Goal: Navigation & Orientation: Find specific page/section

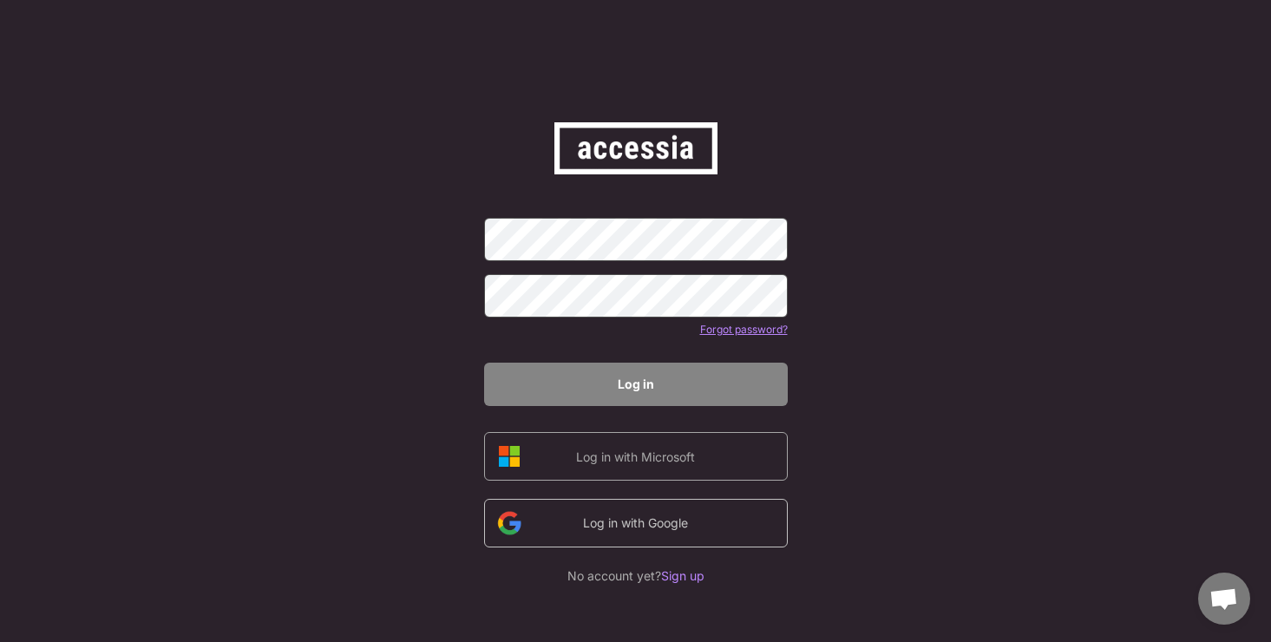
click at [650, 519] on div "Log in with Google" at bounding box center [635, 523] width 147 height 18
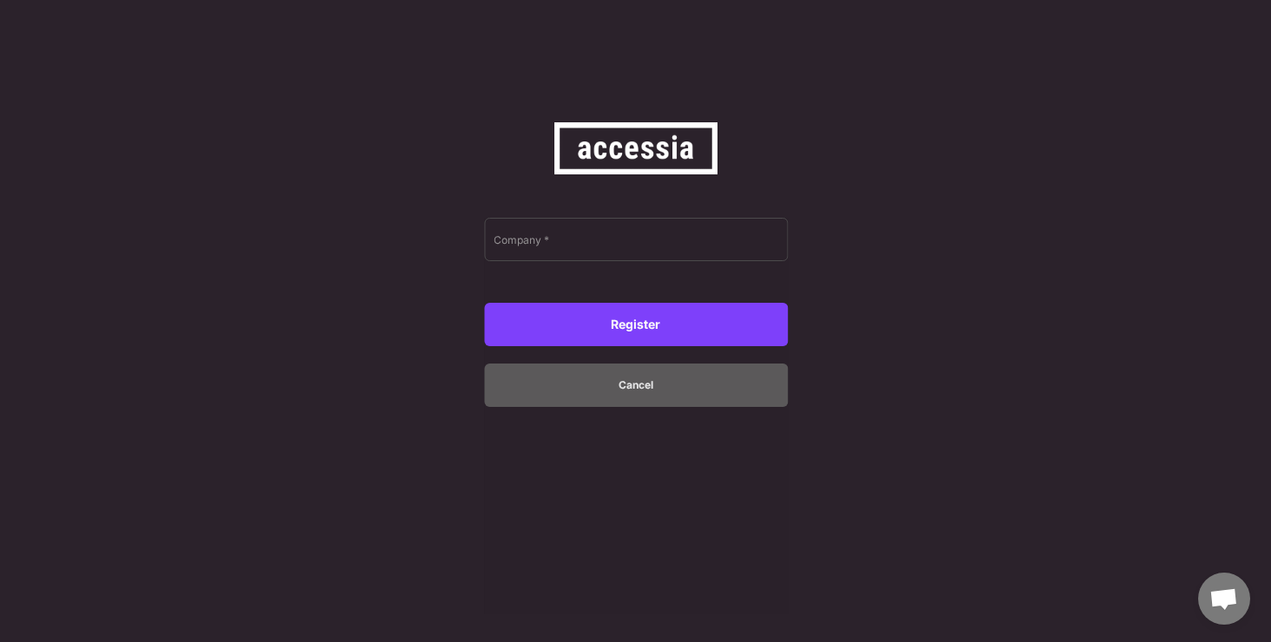
type input "Civey GmbH"
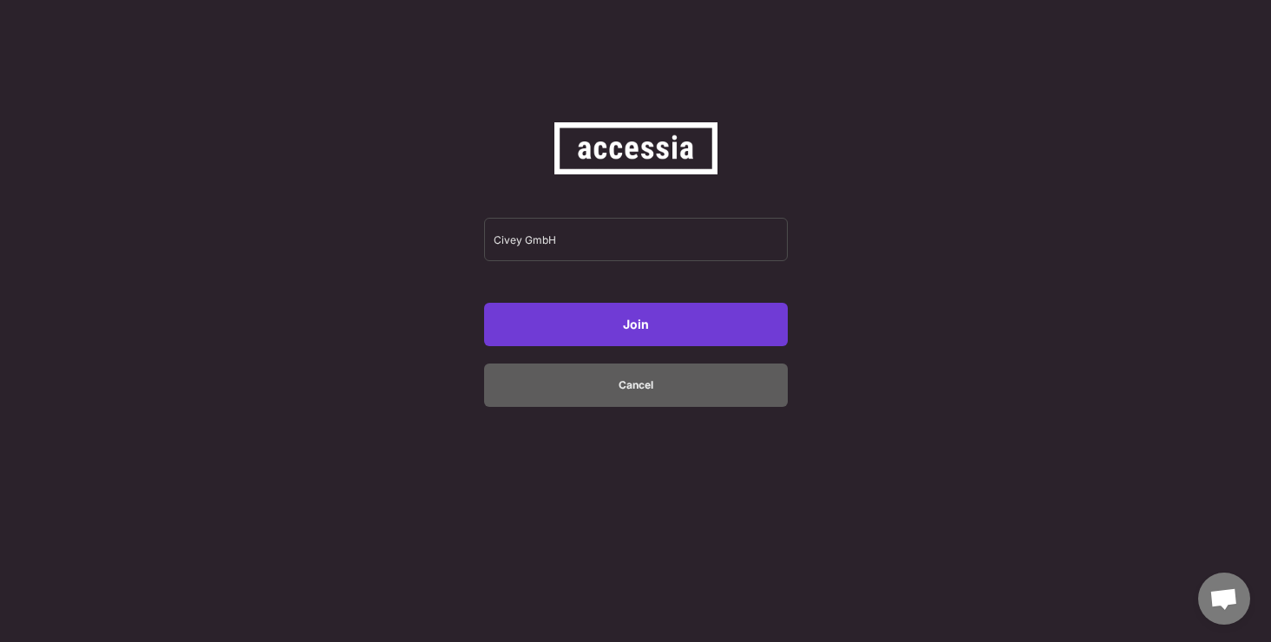
click at [638, 319] on button "Join" at bounding box center [636, 324] width 304 height 43
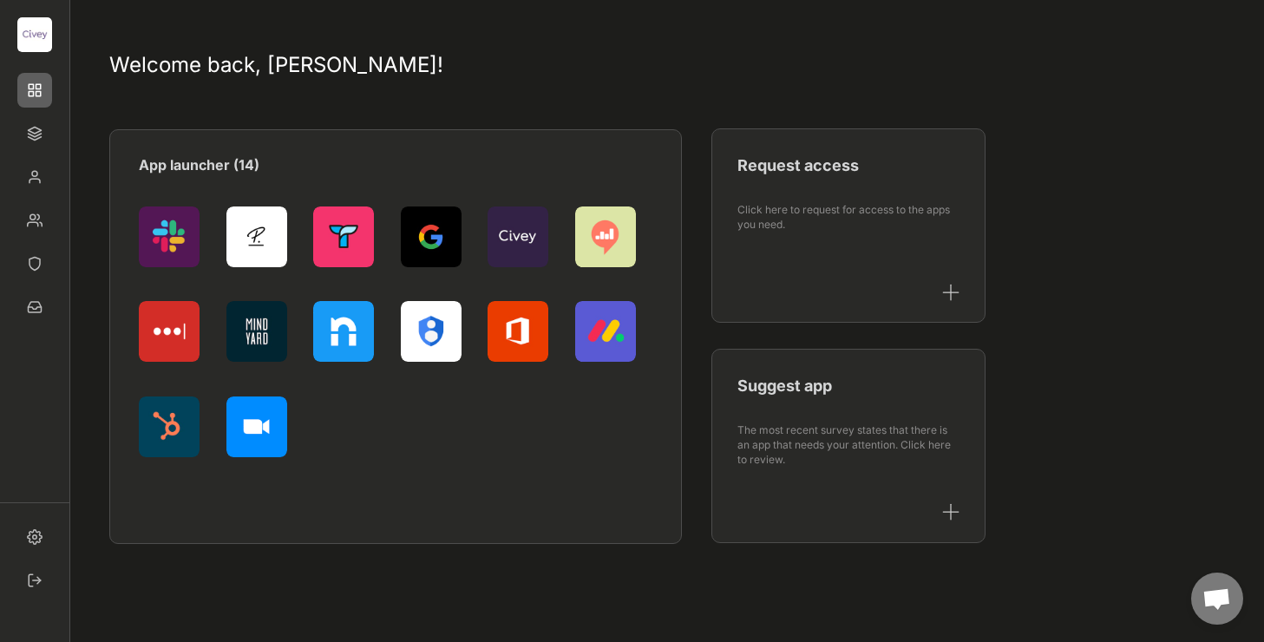
scroll to position [1, 0]
click at [40, 219] on img at bounding box center [34, 220] width 35 height 35
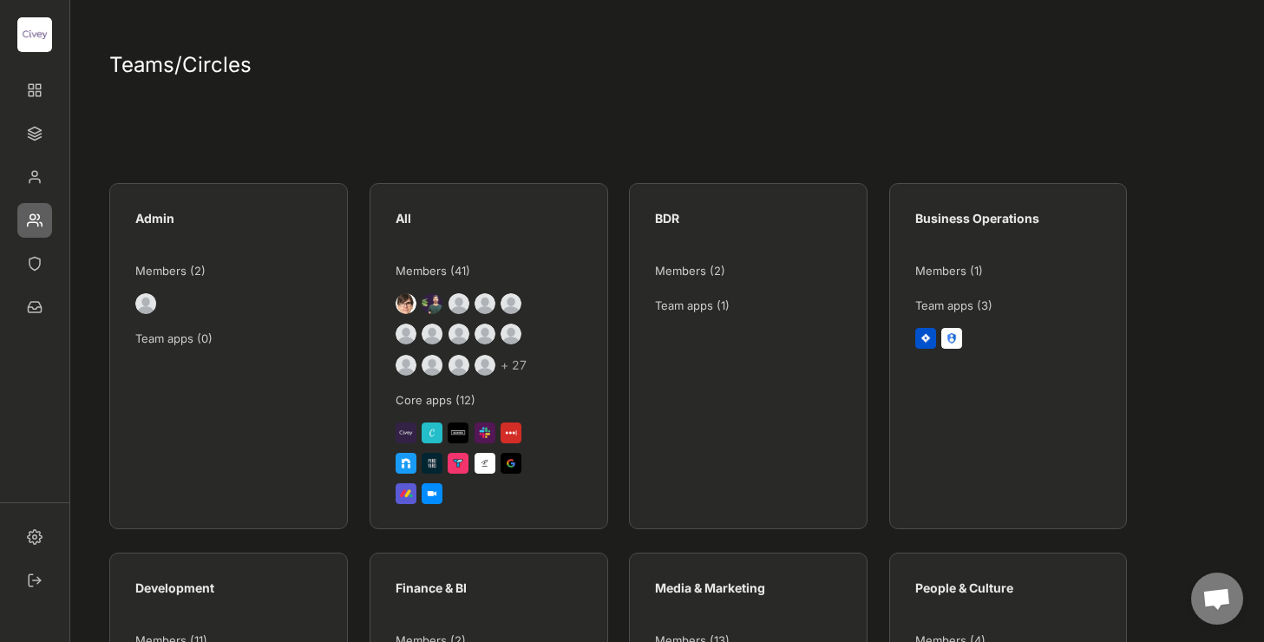
click at [36, 70] on div at bounding box center [34, 255] width 69 height 477
click at [36, 84] on img at bounding box center [34, 90] width 35 height 35
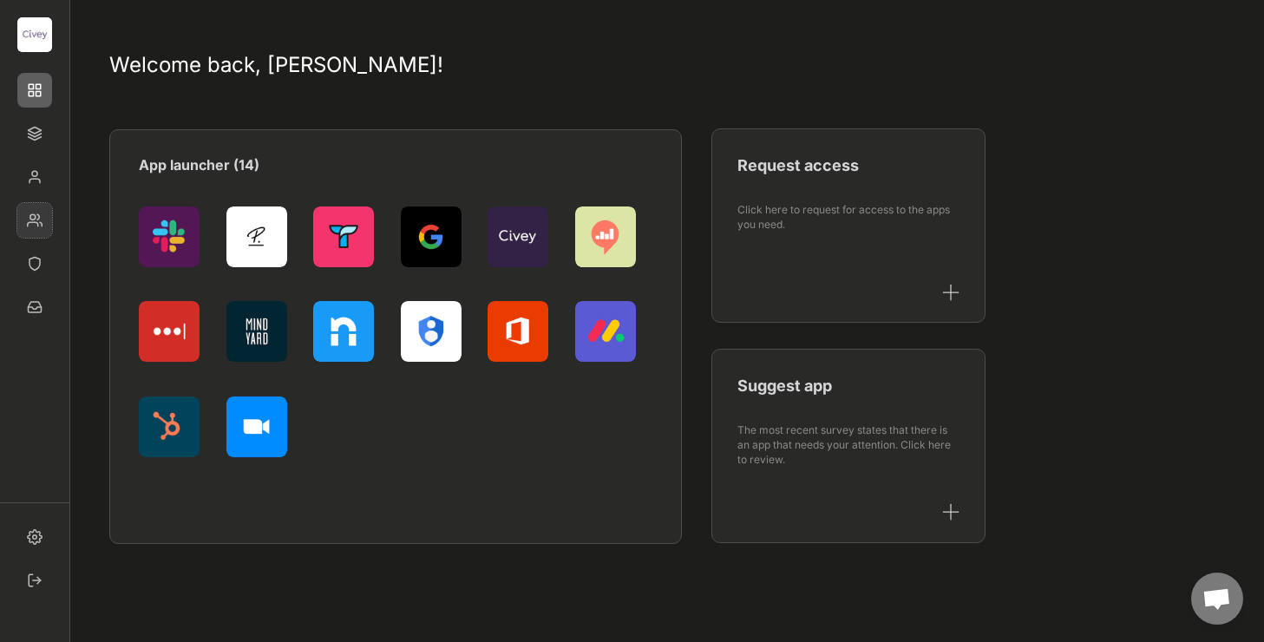
click at [39, 224] on img at bounding box center [34, 220] width 35 height 35
